Goal: Obtain resource: Obtain resource

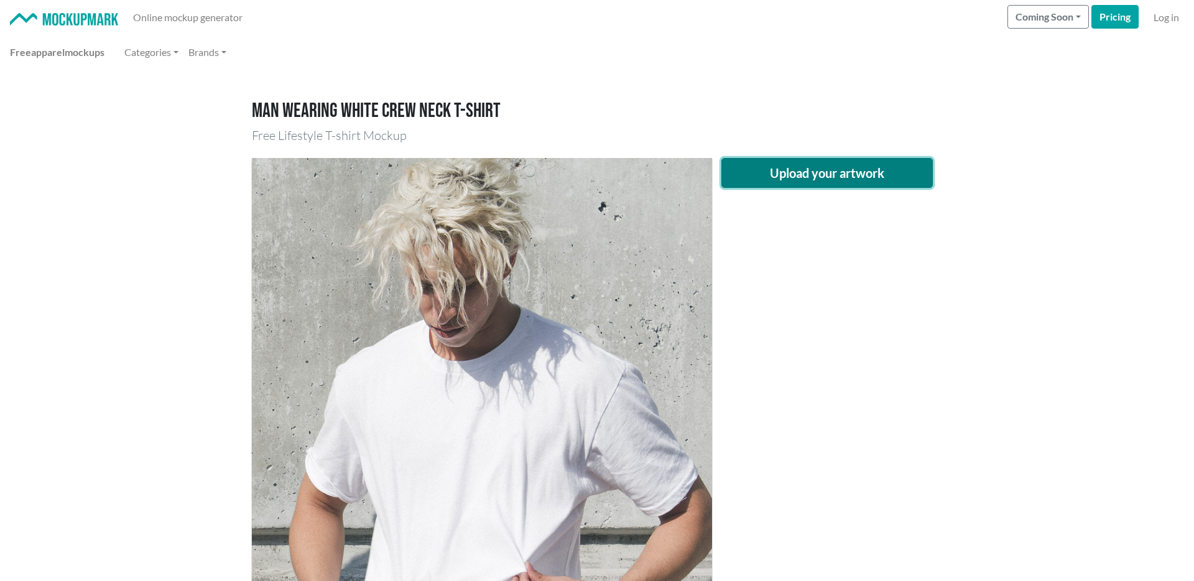
click at [789, 174] on button "Upload your artwork" at bounding box center [826, 173] width 211 height 30
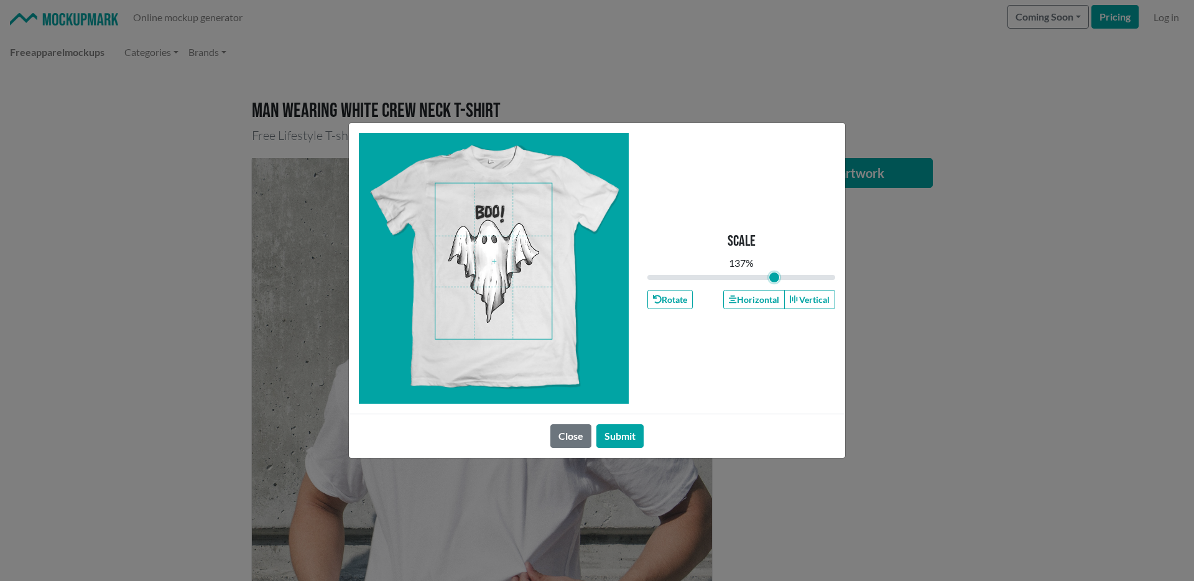
drag, startPoint x: 738, startPoint y: 274, endPoint x: 754, endPoint y: 274, distance: 16.2
type input "1.37"
click at [774, 284] on input "range" at bounding box center [741, 278] width 188 height 14
click at [487, 246] on span at bounding box center [493, 260] width 116 height 155
click at [624, 445] on button "Submit" at bounding box center [619, 436] width 47 height 24
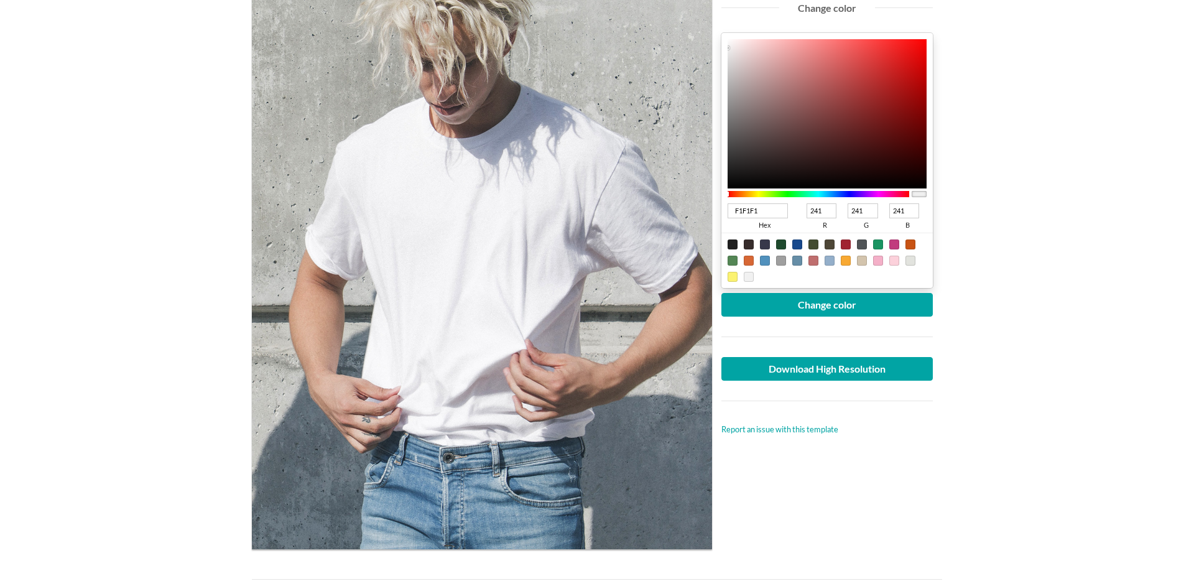
scroll to position [223, 0]
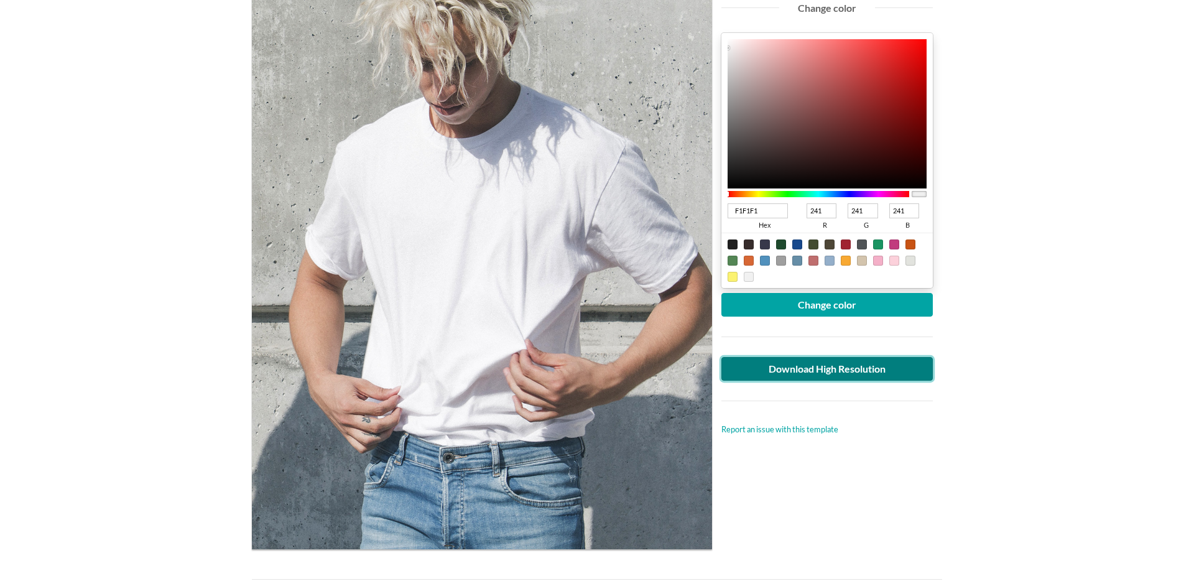
click at [838, 368] on link "Download High Resolution" at bounding box center [826, 369] width 211 height 24
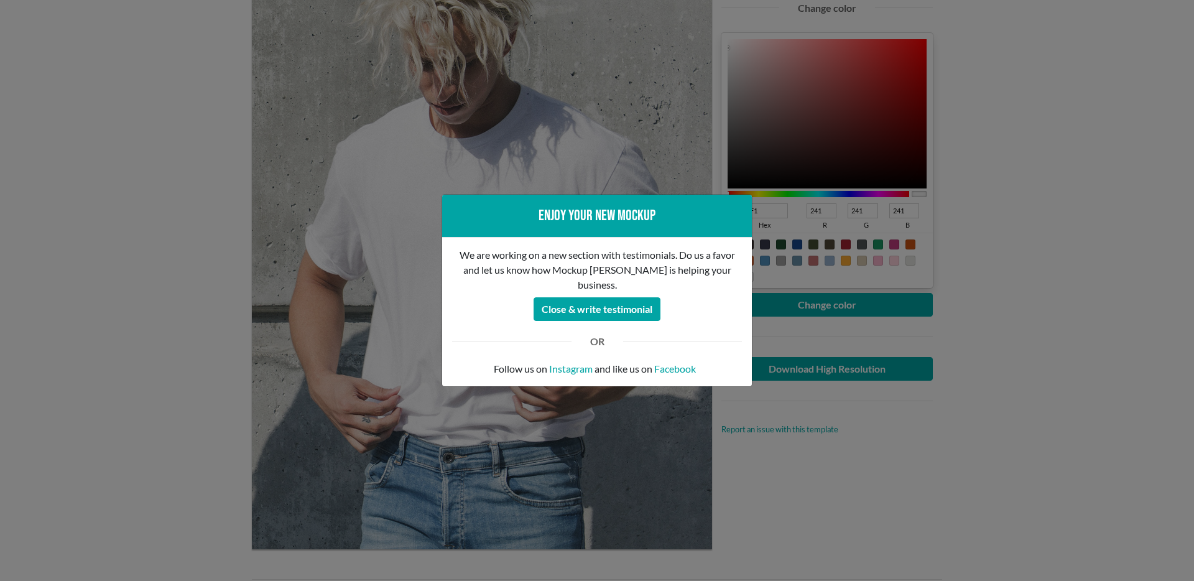
click at [1047, 93] on div "Enjoy your new mockup We are working on a new section with testimonials. Do us …" at bounding box center [597, 290] width 1194 height 581
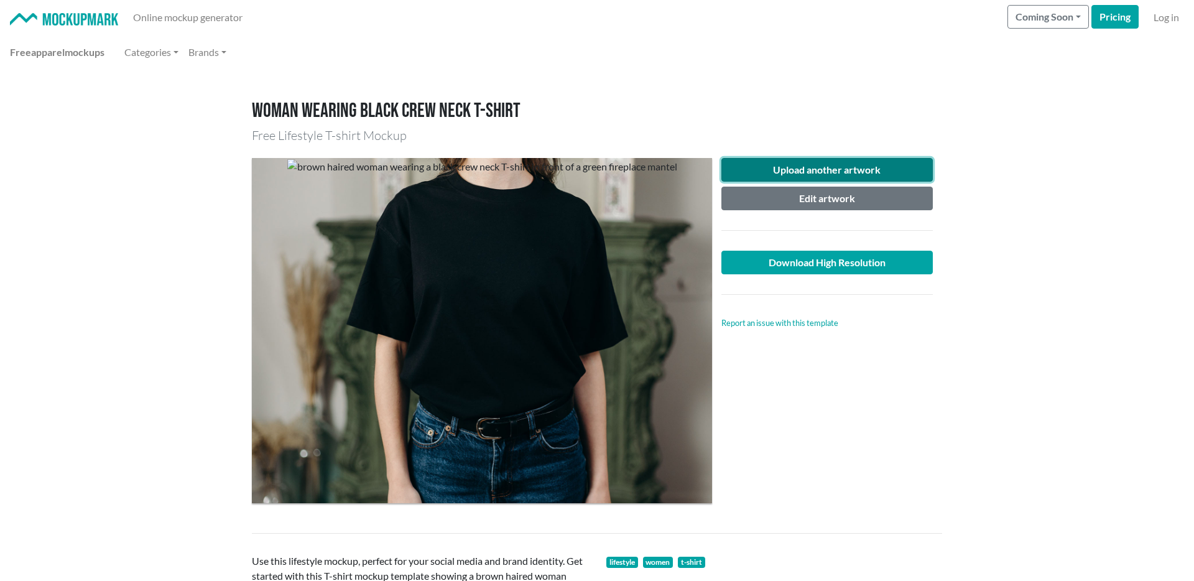
click at [830, 164] on button "Upload another artwork" at bounding box center [826, 170] width 211 height 24
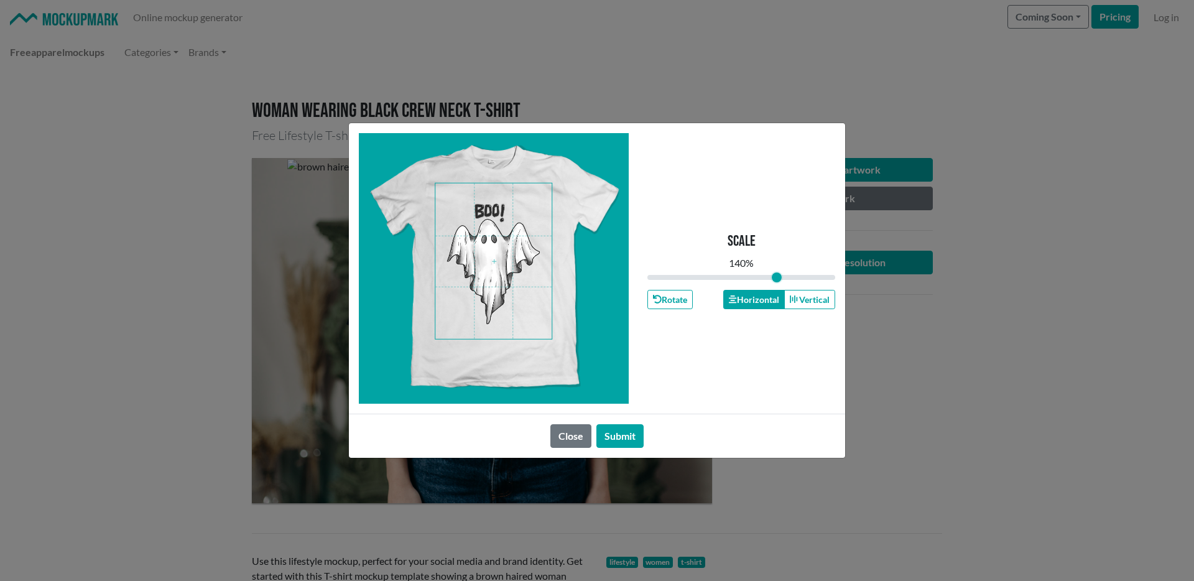
drag, startPoint x: 743, startPoint y: 279, endPoint x: 727, endPoint y: 291, distance: 19.9
click at [776, 284] on input "range" at bounding box center [741, 278] width 188 height 14
click at [506, 249] on span at bounding box center [493, 260] width 116 height 155
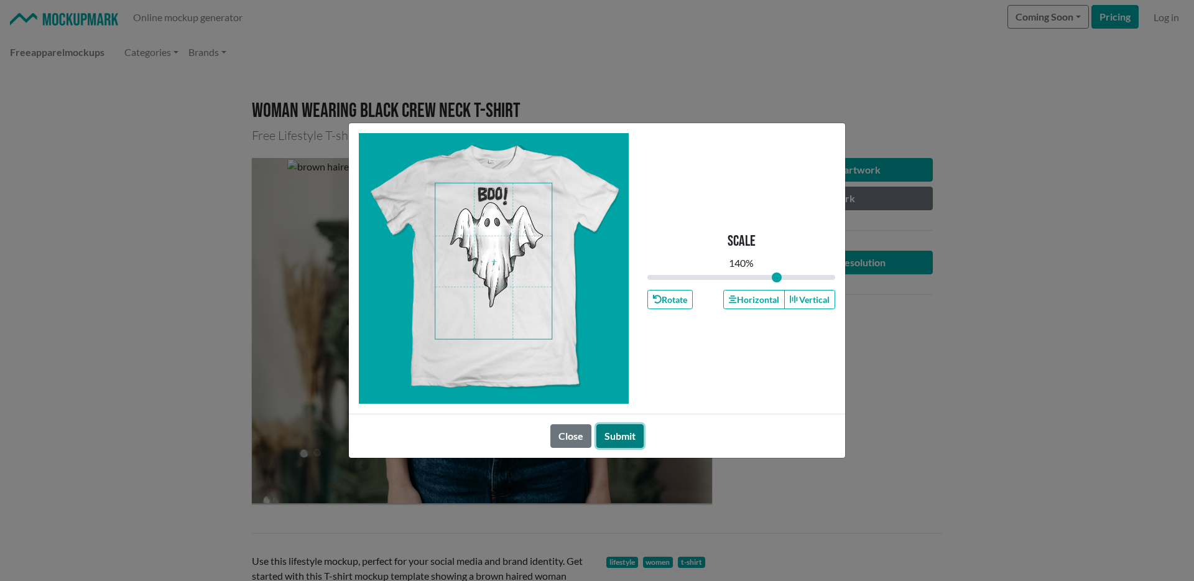
click at [626, 440] on button "Submit" at bounding box center [619, 436] width 47 height 24
type input "1.4"
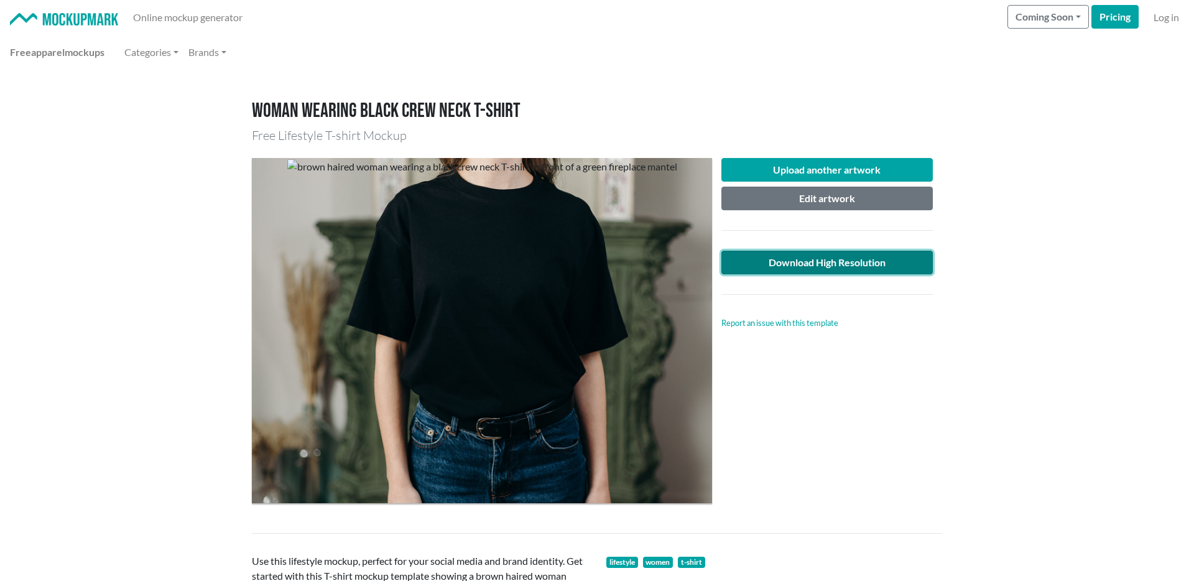
click at [811, 255] on link "Download High Resolution" at bounding box center [826, 263] width 211 height 24
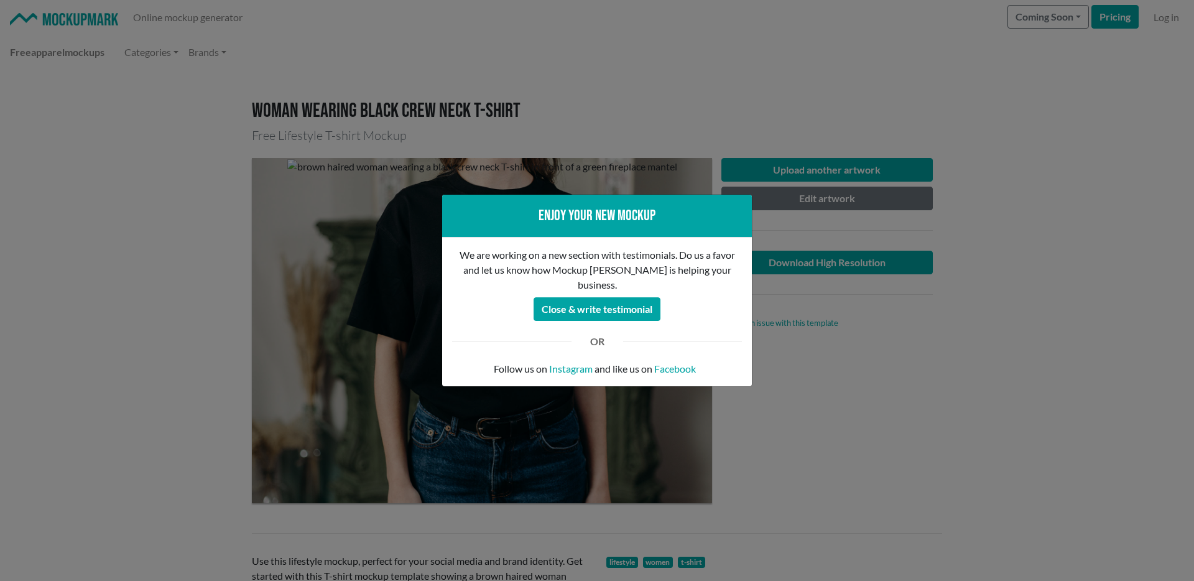
click at [852, 393] on div "Enjoy your new mockup We are working on a new section with testimonials. Do us …" at bounding box center [597, 290] width 1194 height 581
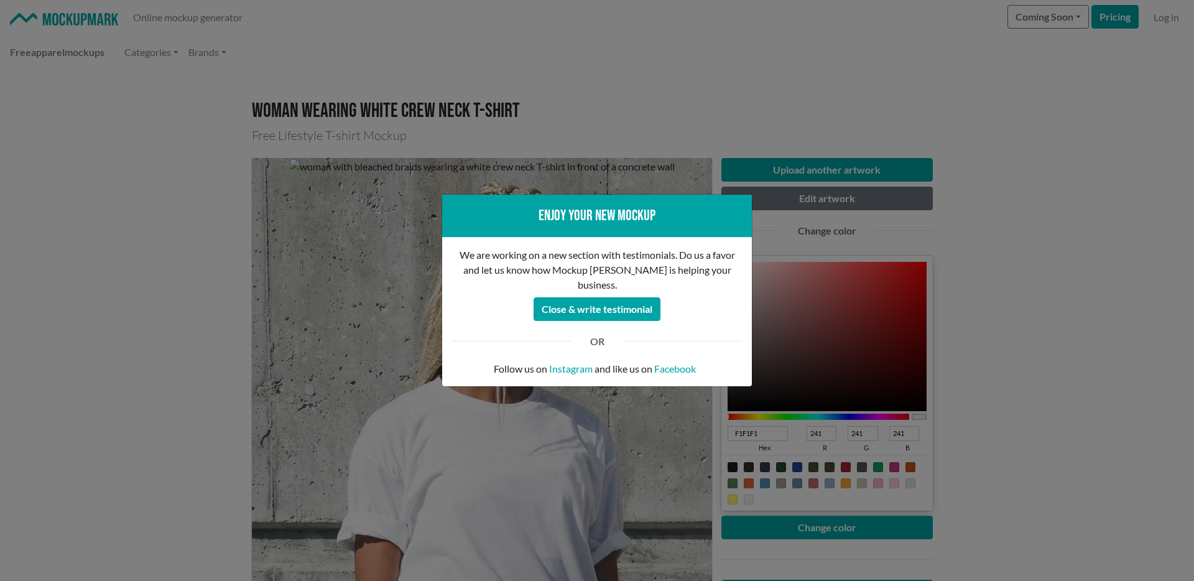
scroll to position [109, 0]
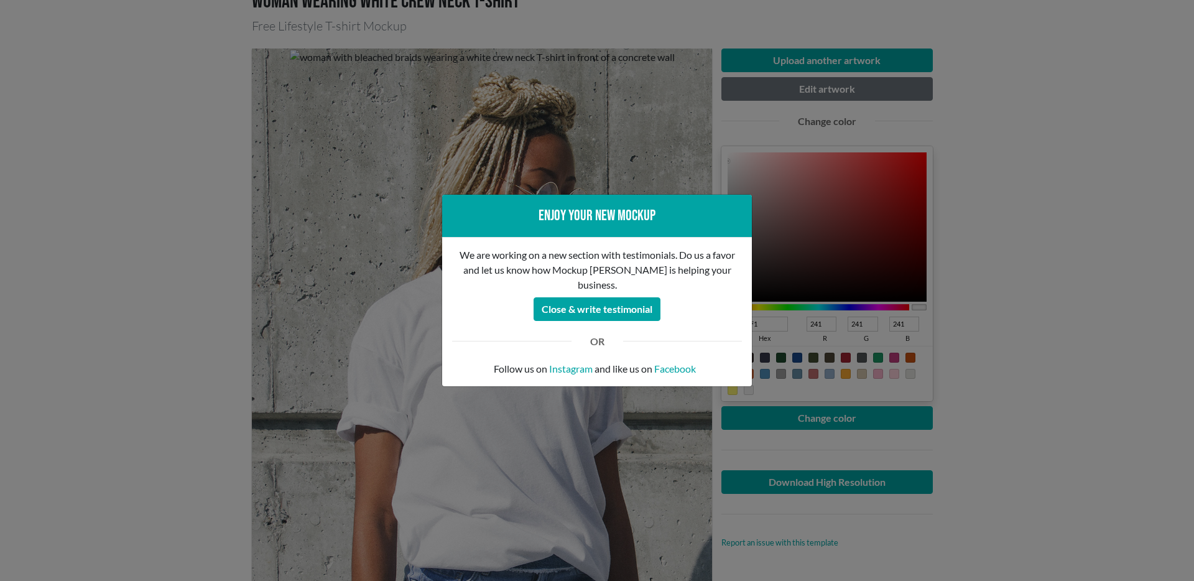
click at [854, 348] on div "Enjoy your new mockup We are working on a new section with testimonials. Do us …" at bounding box center [597, 290] width 1194 height 581
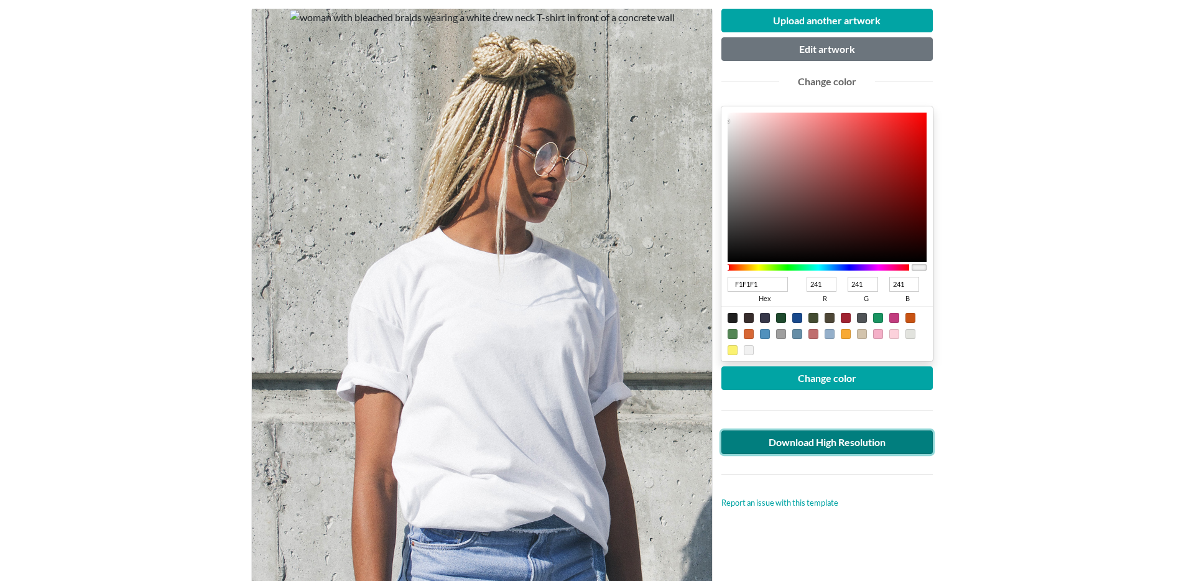
scroll to position [152, 0]
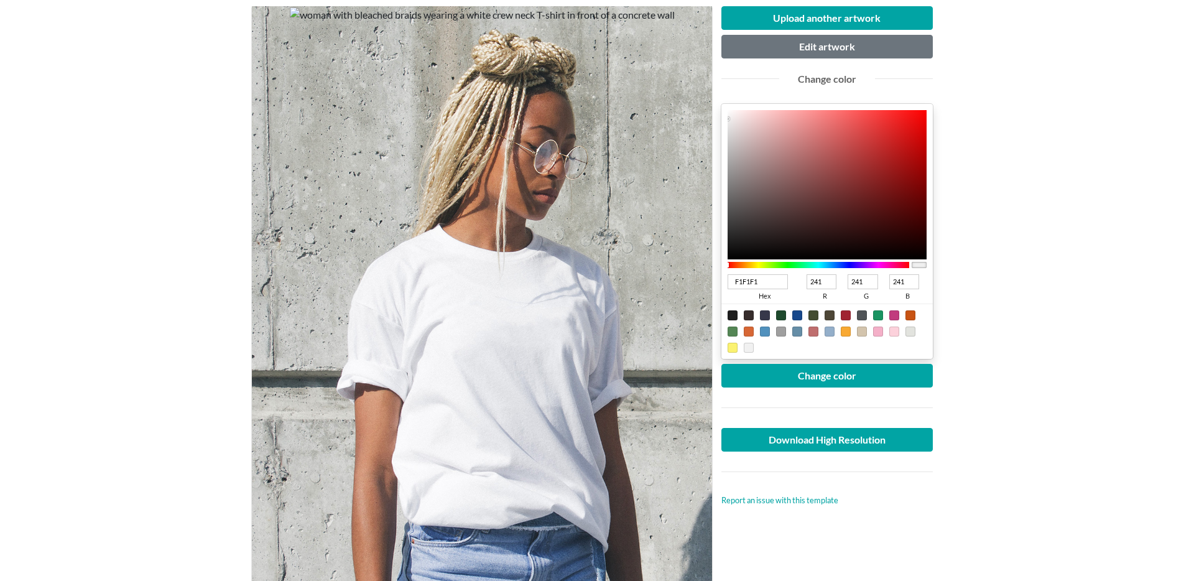
click at [1068, 206] on main "Woman wearing white crew neck T-shirt Free Lifestyle T-shirt Mockup Upload anot…" at bounding box center [597, 526] width 1194 height 1216
click at [749, 333] on div at bounding box center [749, 331] width 10 height 10
type input "D76735"
type input "215"
type input "103"
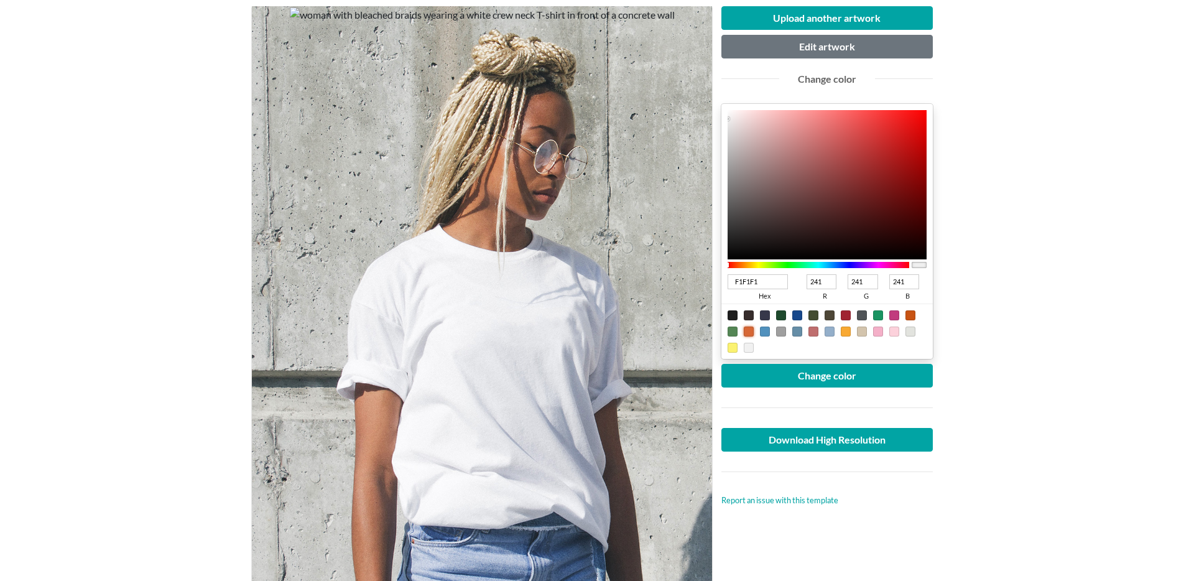
type input "53"
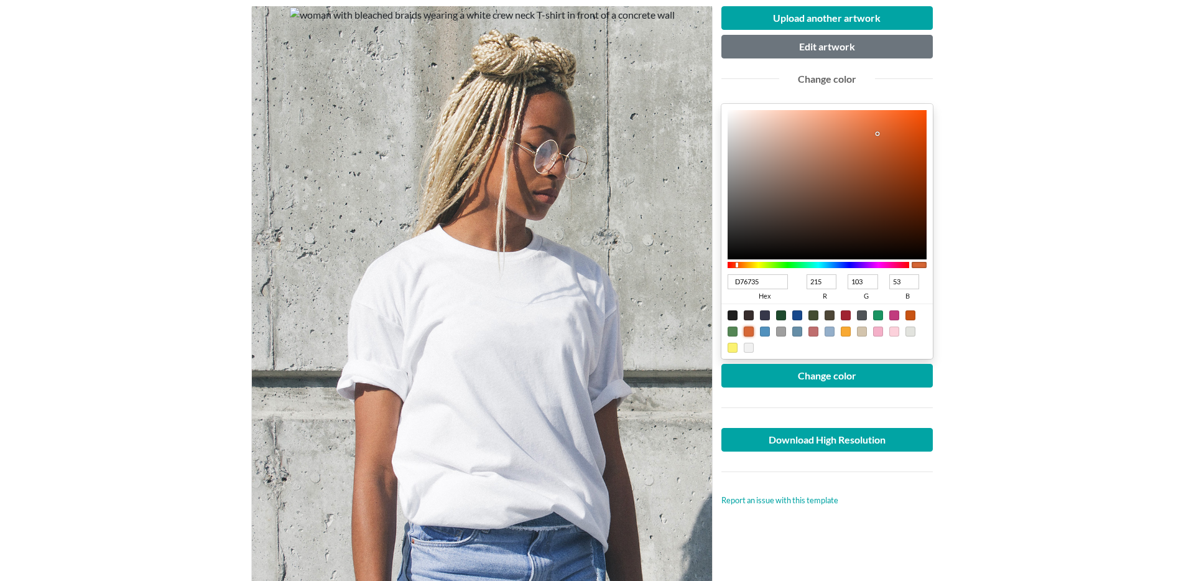
click at [1030, 265] on main "Woman wearing white crew neck T-shirt Free Lifestyle T-shirt Mockup Upload anot…" at bounding box center [597, 526] width 1194 height 1216
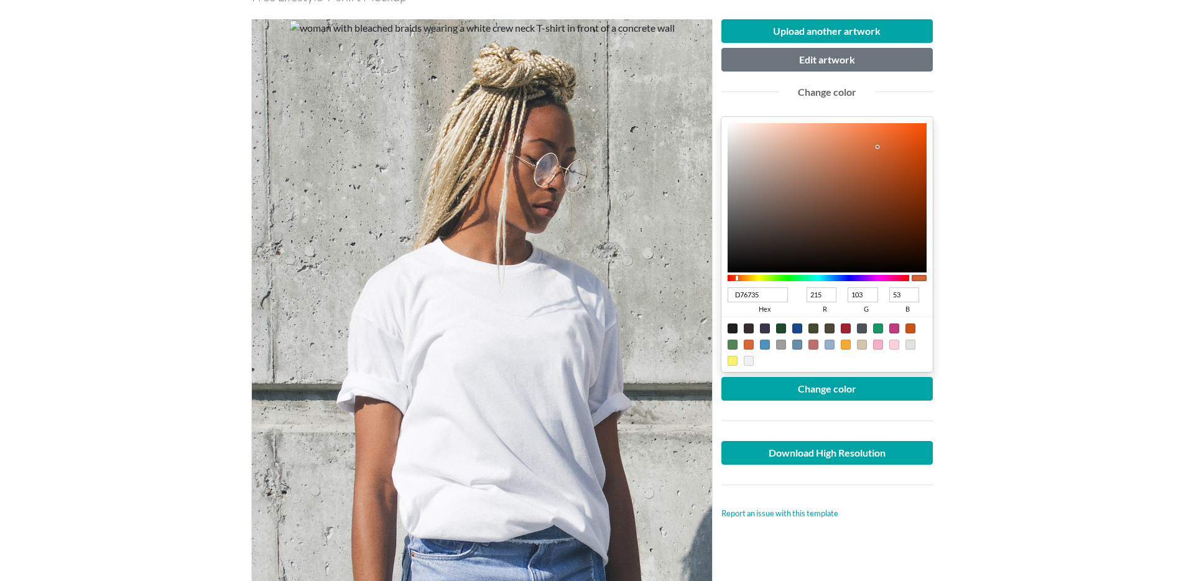
scroll to position [83, 0]
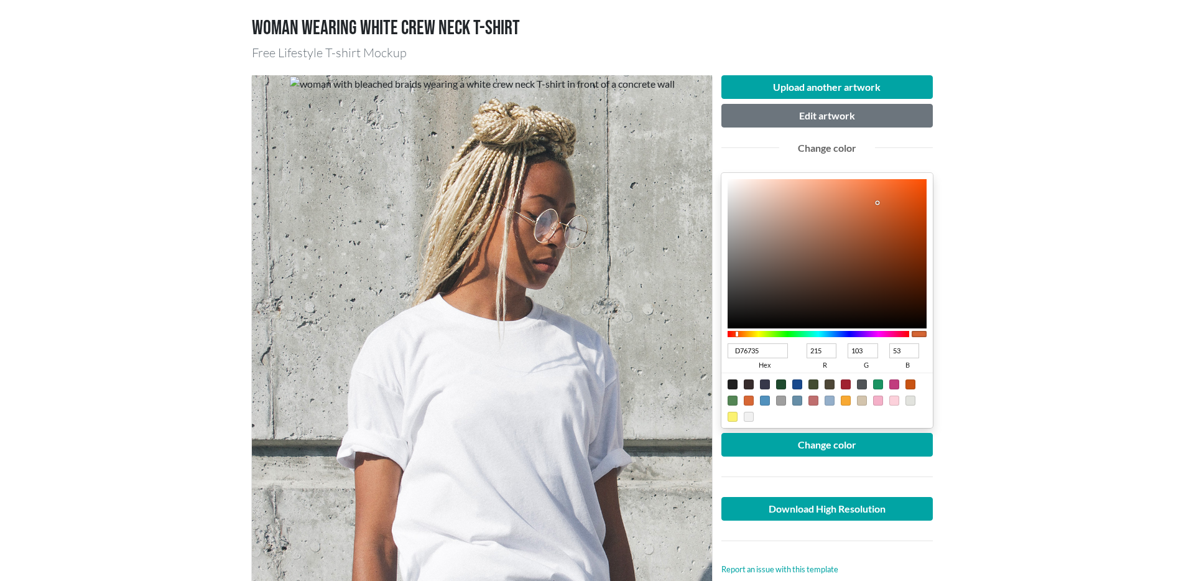
click at [753, 470] on div at bounding box center [827, 476] width 230 height 21
click at [798, 97] on button "Upload another artwork" at bounding box center [826, 87] width 211 height 24
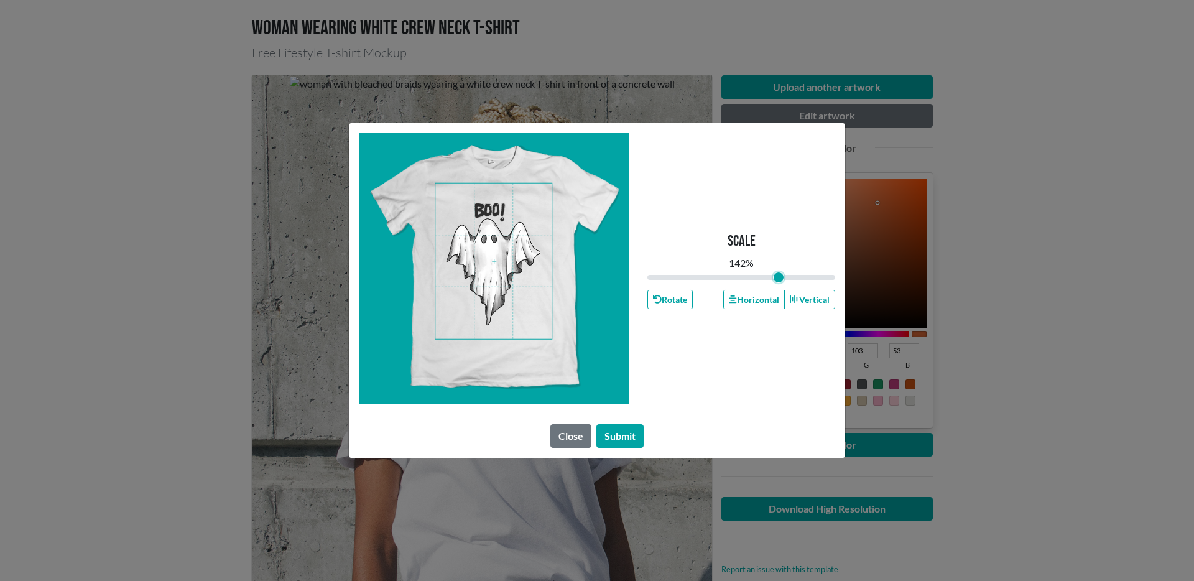
drag, startPoint x: 741, startPoint y: 275, endPoint x: 778, endPoint y: 279, distance: 37.5
type input "1.42"
click at [778, 279] on input "range" at bounding box center [741, 278] width 188 height 14
click at [500, 238] on span at bounding box center [493, 260] width 116 height 155
click at [617, 440] on button "Submit" at bounding box center [619, 436] width 47 height 24
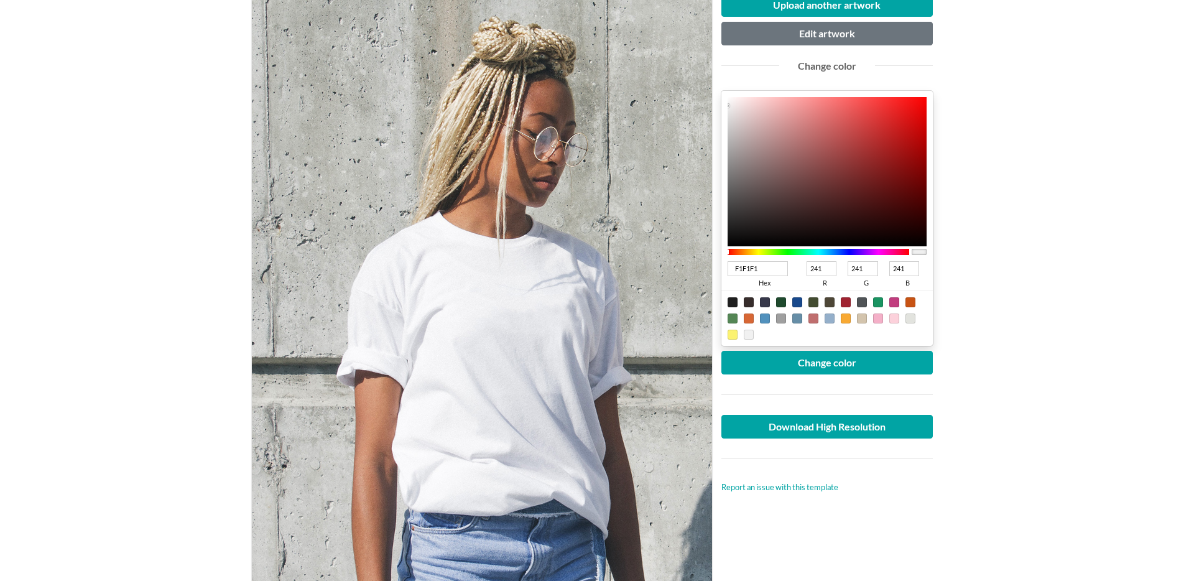
scroll to position [167, 0]
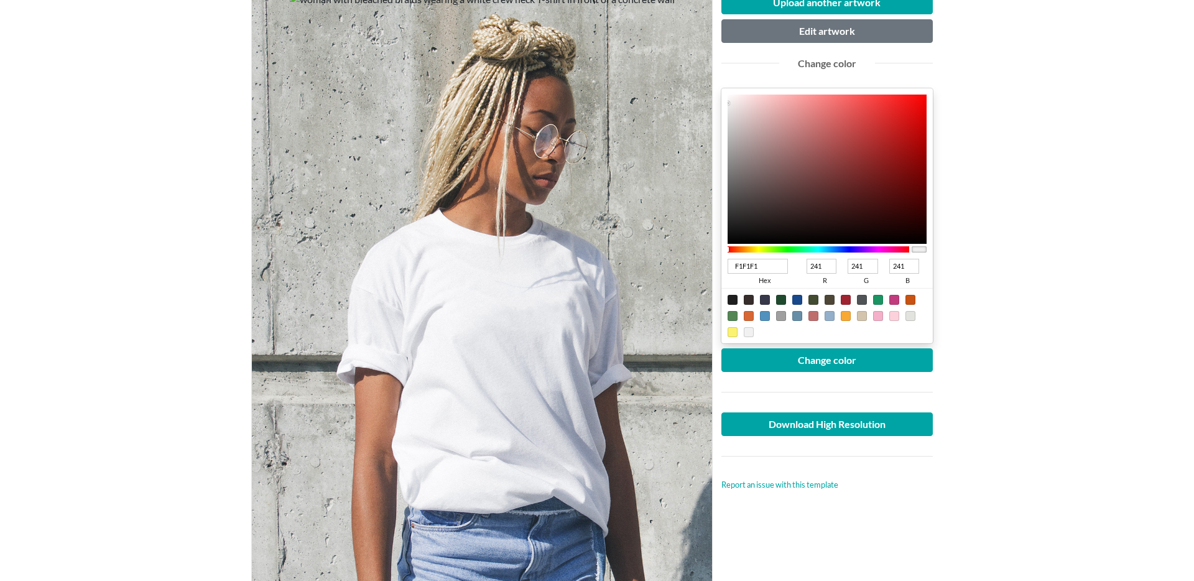
click at [848, 317] on div at bounding box center [846, 316] width 10 height 10
type input "F8A933"
type input "248"
type input "169"
type input "51"
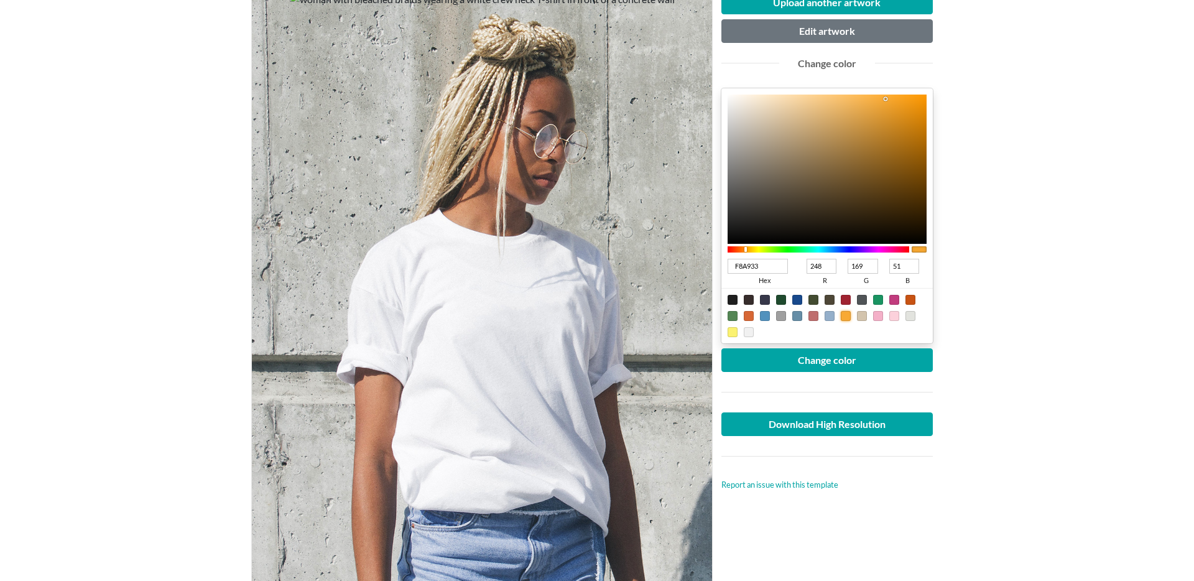
click at [754, 315] on div at bounding box center [826, 315] width 211 height 55
click at [751, 314] on div at bounding box center [749, 316] width 10 height 10
type input "D76735"
type input "215"
type input "103"
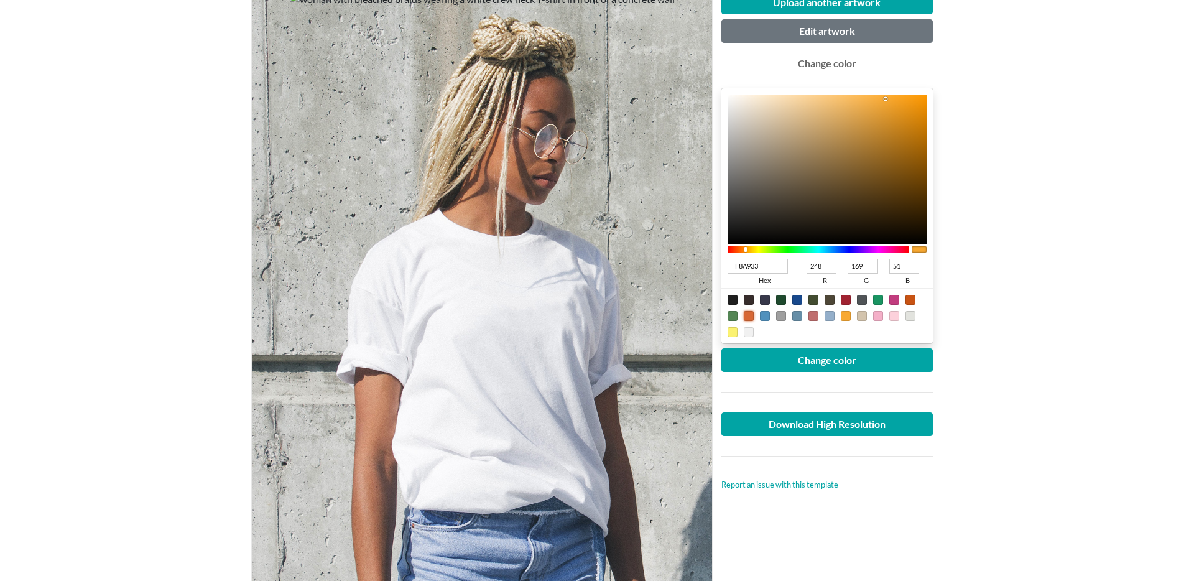
type input "53"
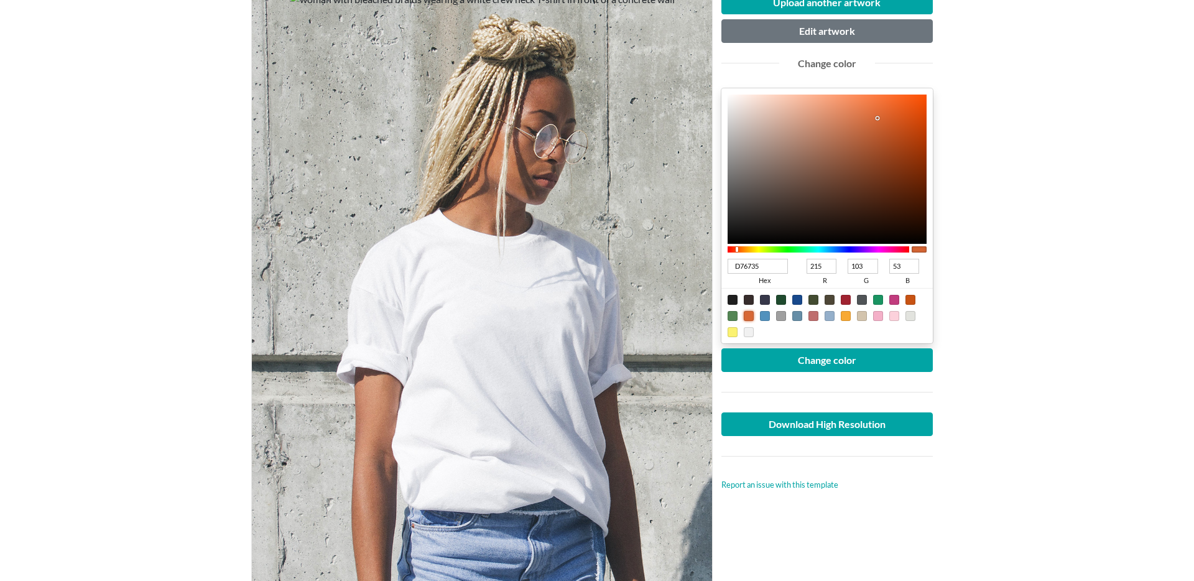
type input "D96835"
type input "217"
type input "104"
type input "DA6834"
type input "218"
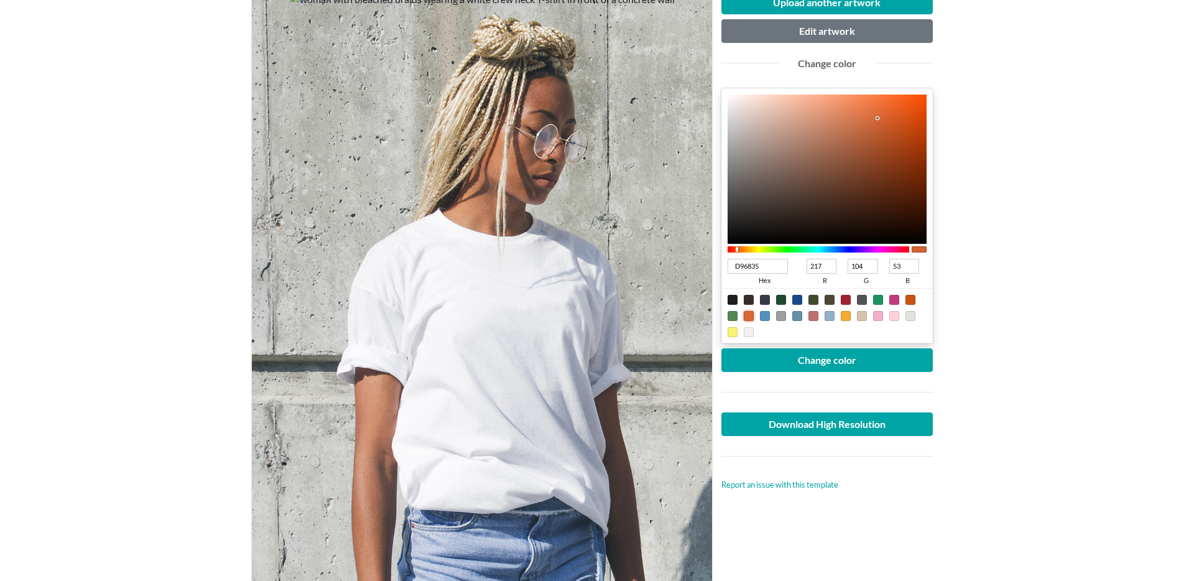
type input "52"
type input "DD6832"
type input "221"
type input "50"
type input "E16830"
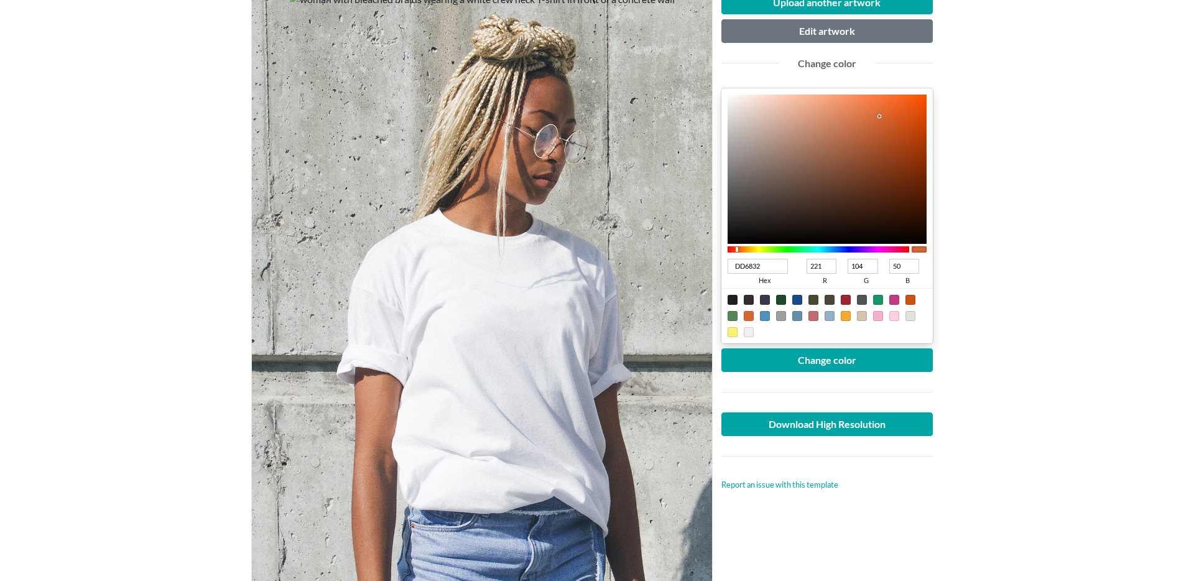
type input "225"
type input "48"
type input "E3682F"
type input "227"
type input "47"
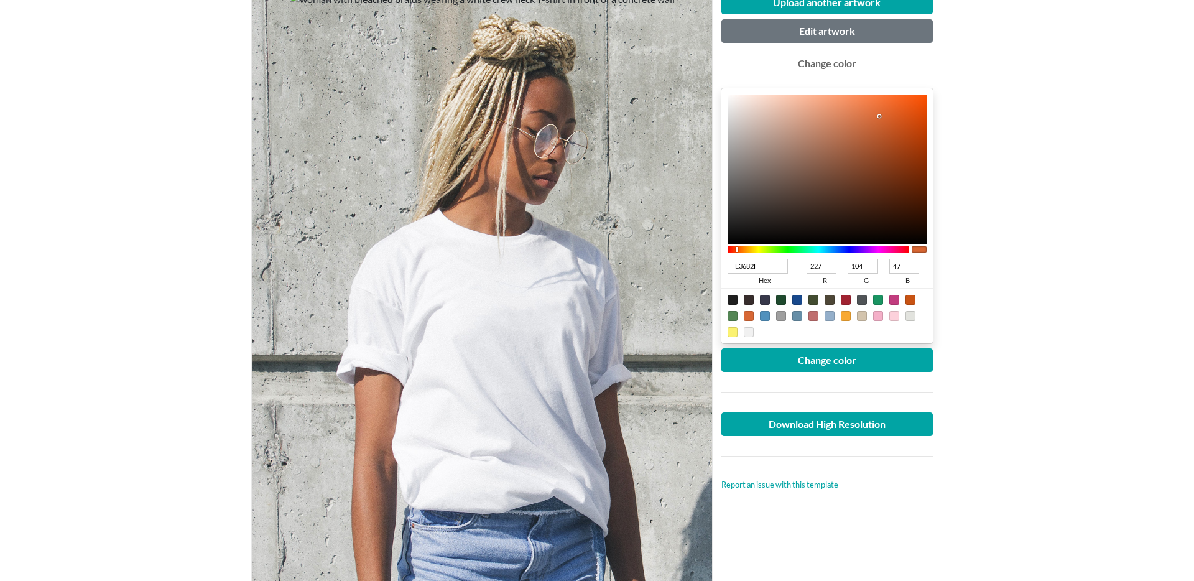
type input "E7682D"
type input "231"
type input "45"
type input "EA682C"
type input "234"
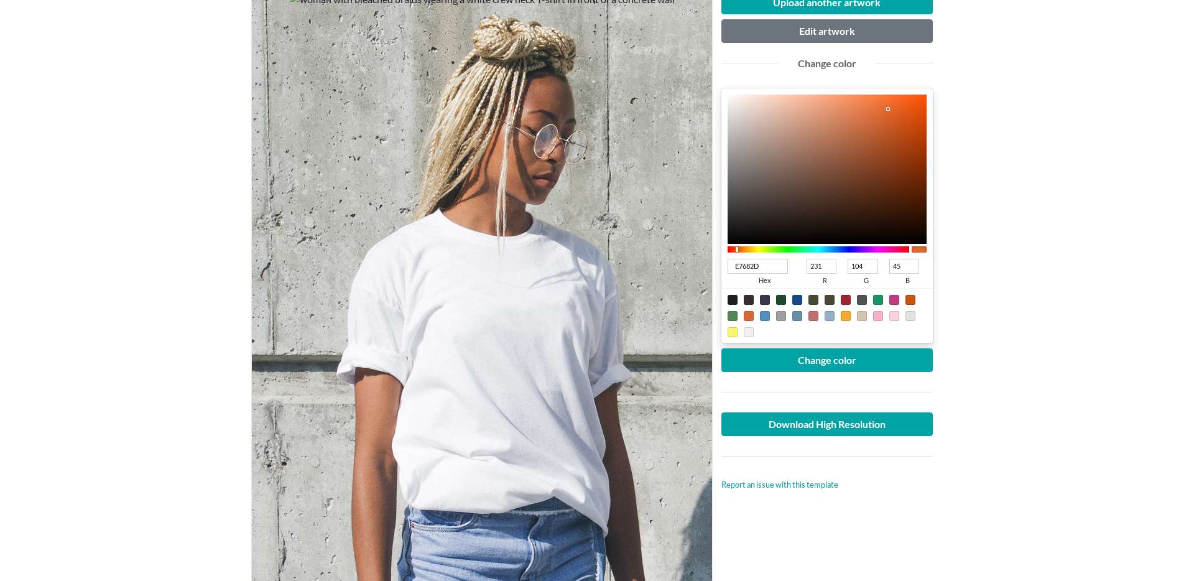
type input "44"
type input "E9682C"
type input "233"
type input "E8672C"
type input "232"
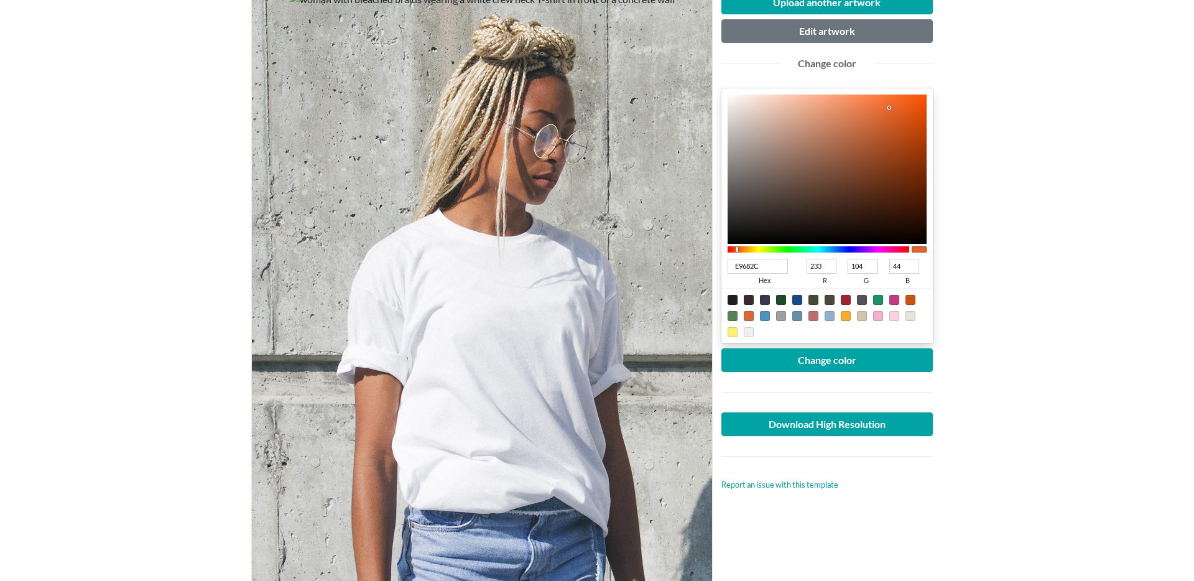
type input "103"
drag, startPoint x: 878, startPoint y: 117, endPoint x: 889, endPoint y: 108, distance: 14.2
click at [889, 108] on div at bounding box center [888, 108] width 2 height 2
click at [1039, 268] on main "Woman wearing white crew neck T-shirt Free Lifestyle T-shirt Mockup Upload anot…" at bounding box center [597, 510] width 1194 height 1216
click at [849, 367] on button "Change color" at bounding box center [826, 360] width 211 height 24
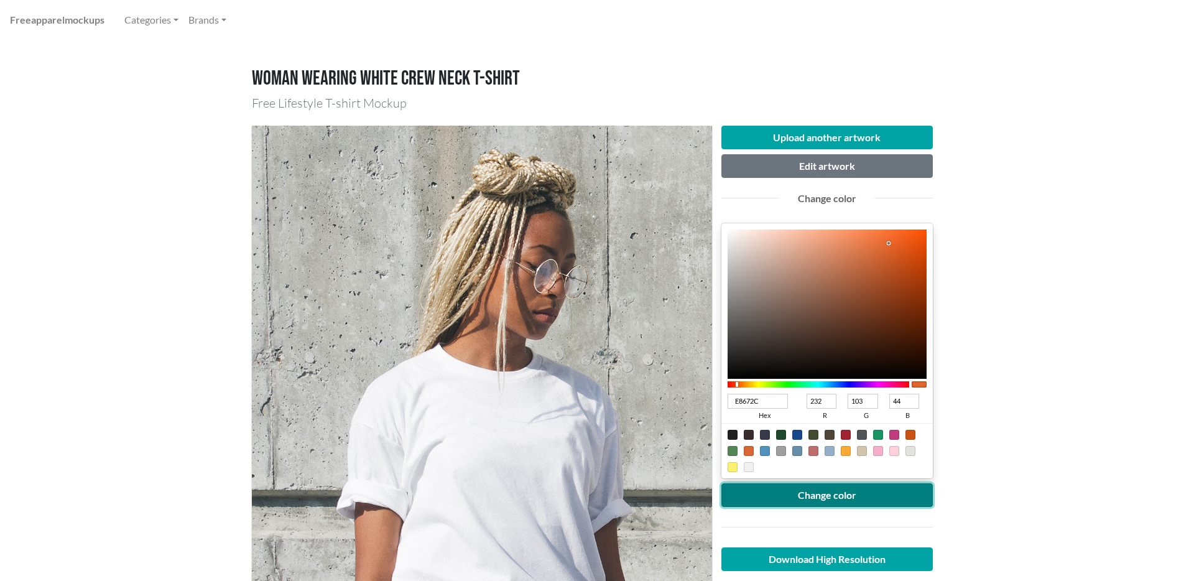
scroll to position [30, 0]
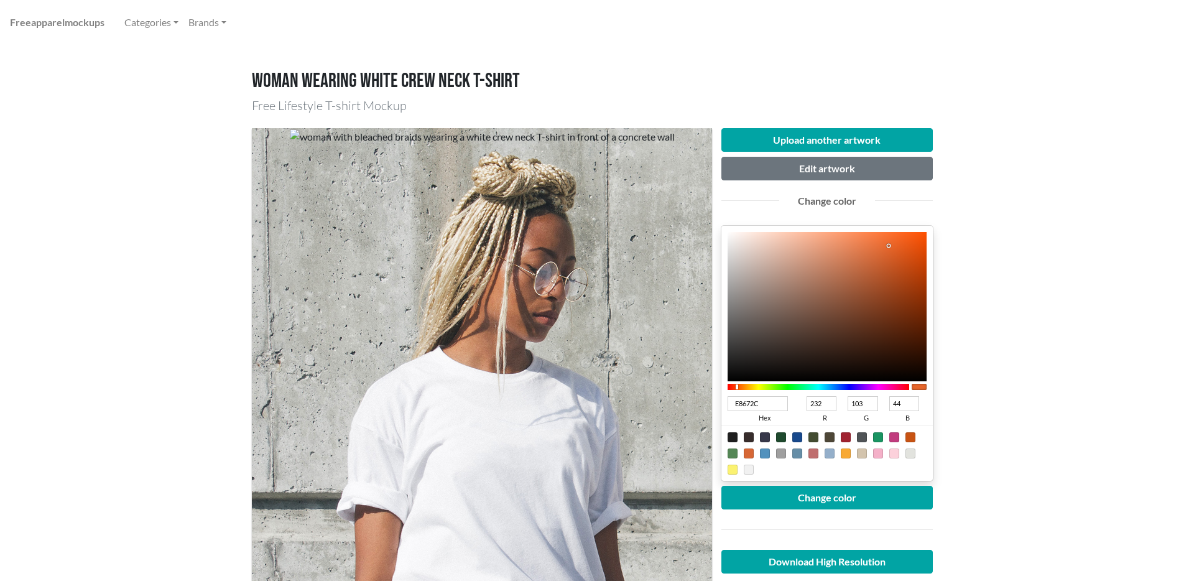
type input "F4DED4"
type input "244"
type input "222"
type input "212"
type input "F5DFD5"
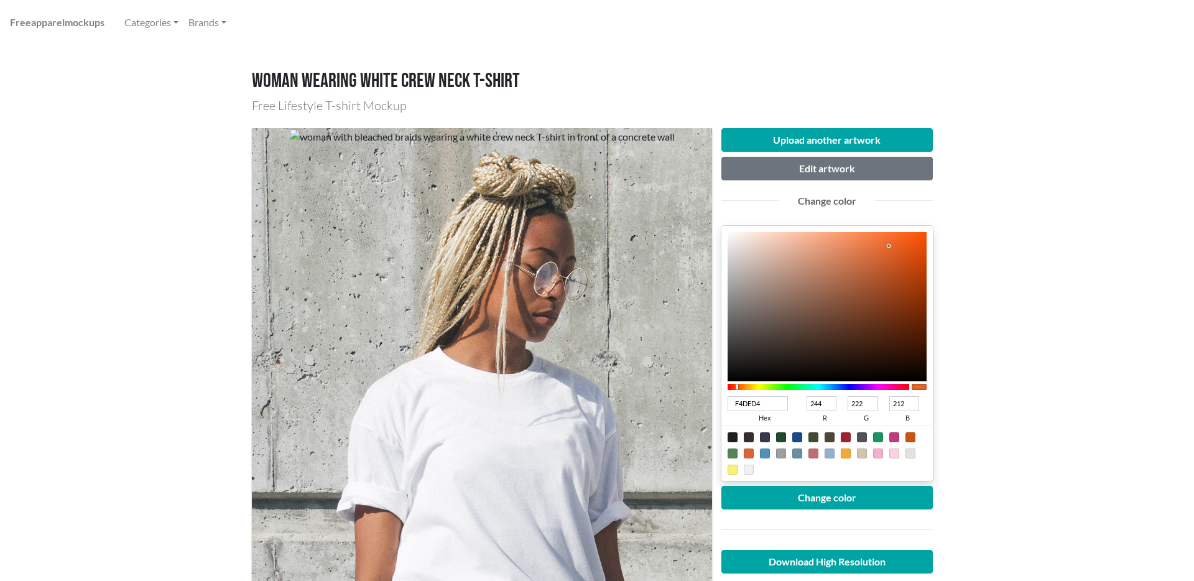
type input "245"
type input "223"
type input "213"
type input "F7E2D8"
type input "247"
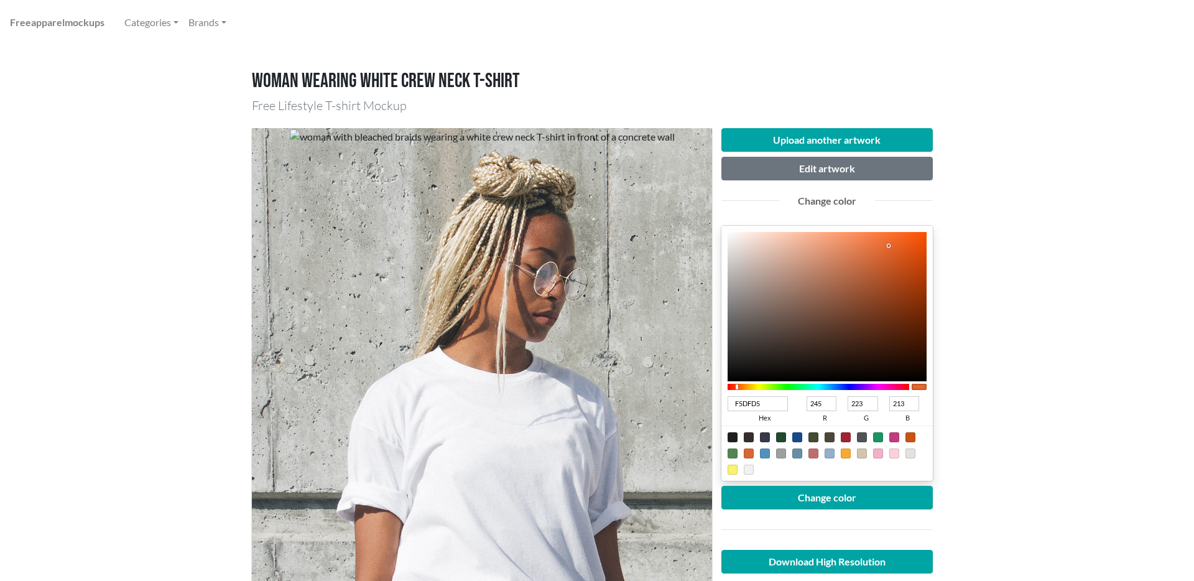
type input "226"
type input "216"
type input "FFF7F4"
type input "255"
type input "247"
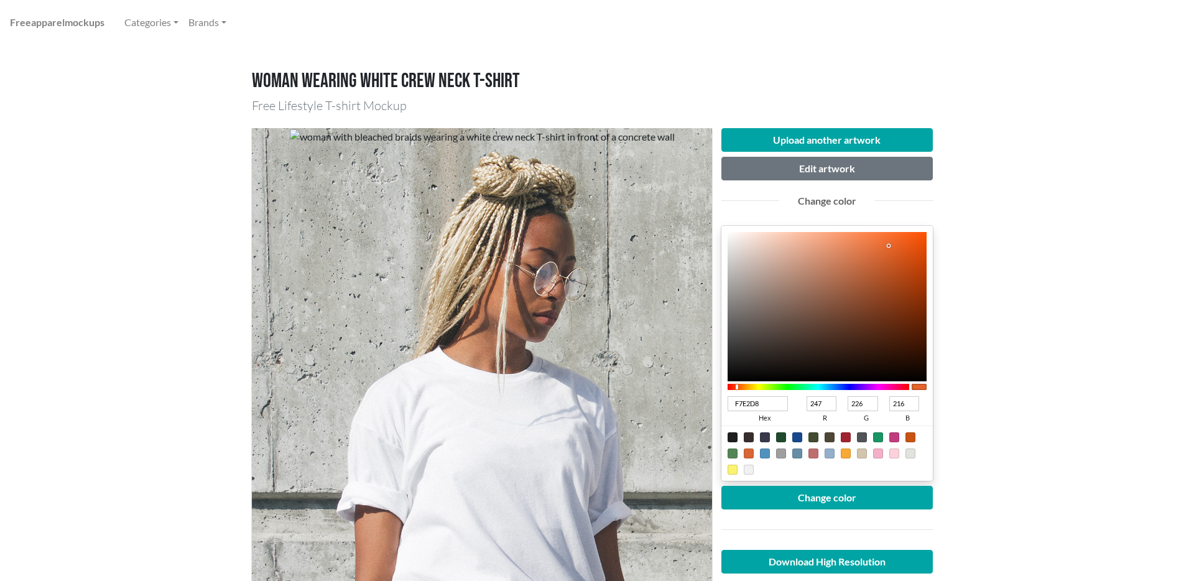
type input "244"
type input "FFFFFF"
type input "255"
drag, startPoint x: 753, startPoint y: 238, endPoint x: 736, endPoint y: 238, distance: 16.8
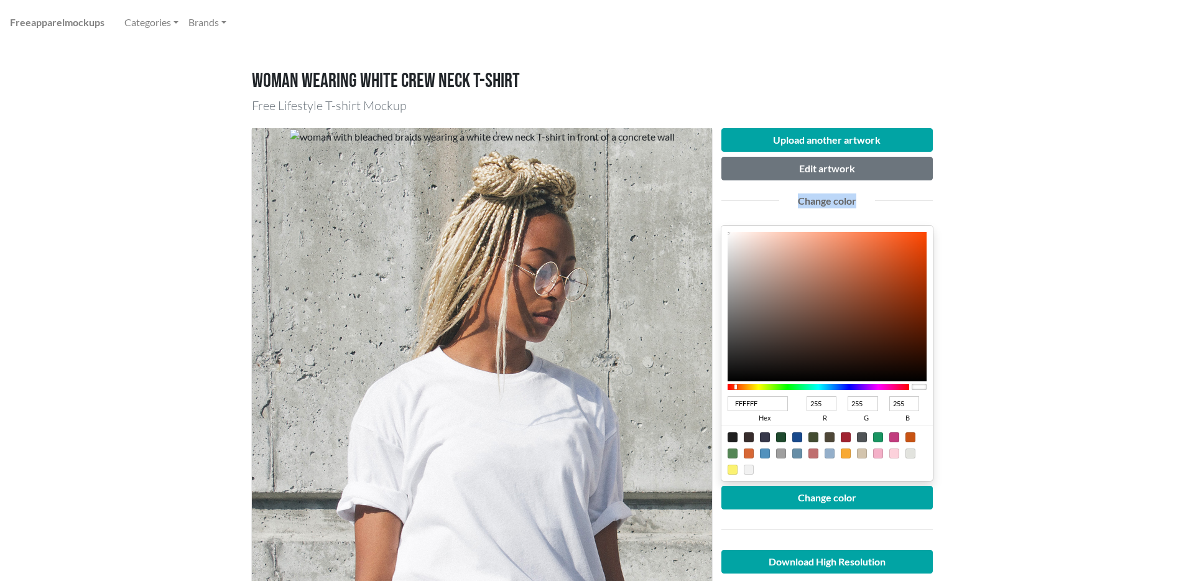
click at [721, 210] on div "Upload another artwork Edit artwork Change color FFFFFF hex 255 r 255 g 255 b 1…" at bounding box center [826, 378] width 211 height 501
click at [823, 498] on button "Change color" at bounding box center [826, 498] width 211 height 24
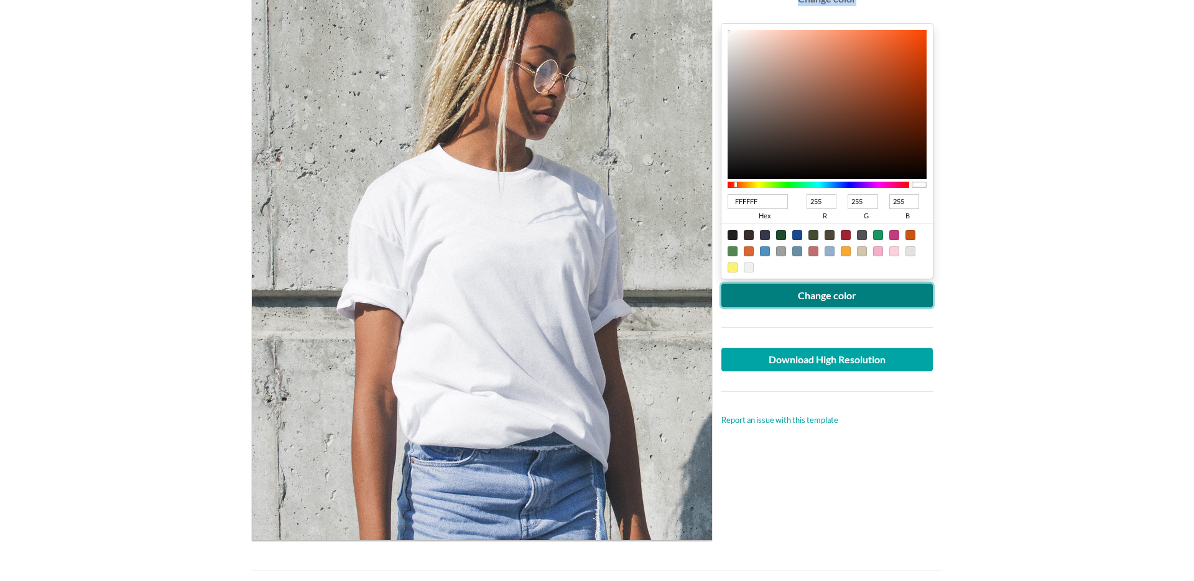
scroll to position [106, 0]
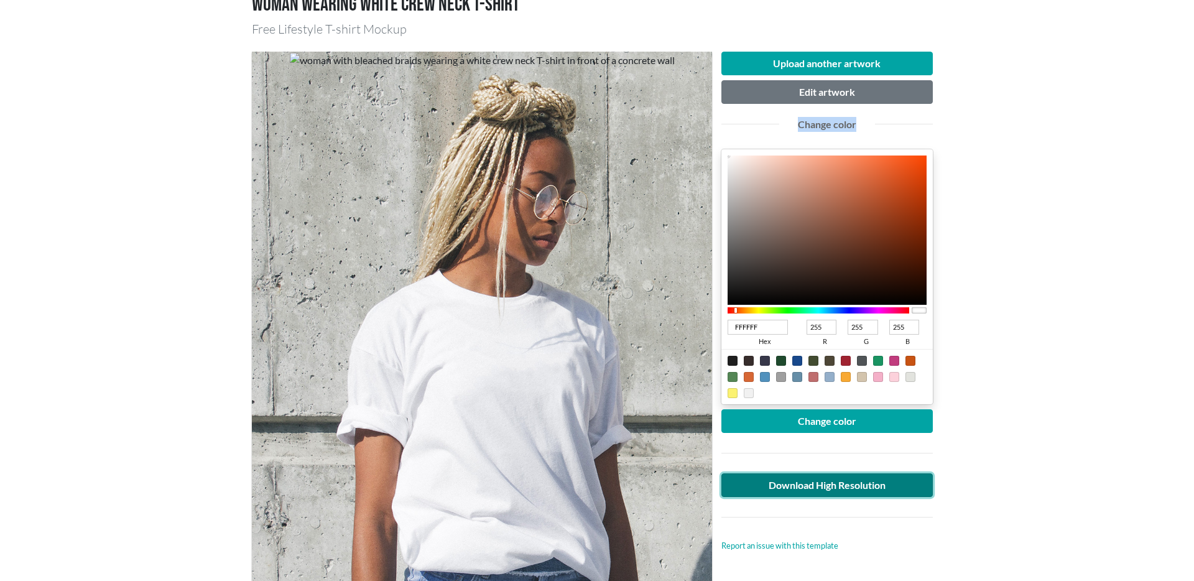
click at [828, 477] on link "Download High Resolution" at bounding box center [826, 485] width 211 height 24
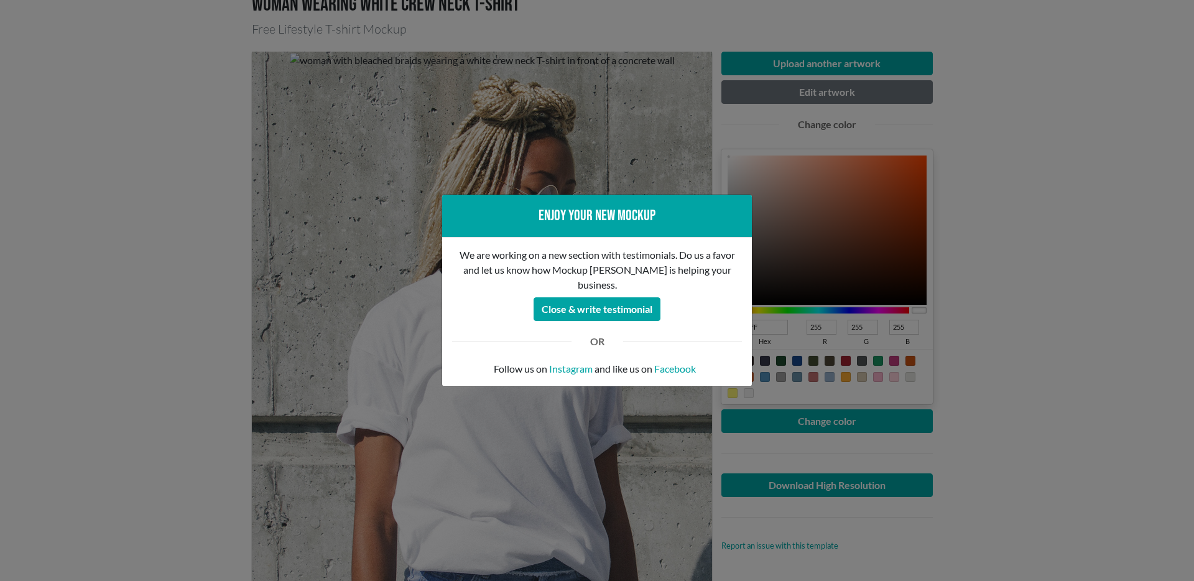
click at [1080, 337] on div "Enjoy your new mockup We are working on a new section with testimonials. Do us …" at bounding box center [597, 290] width 1194 height 581
